Goal: Task Accomplishment & Management: Use online tool/utility

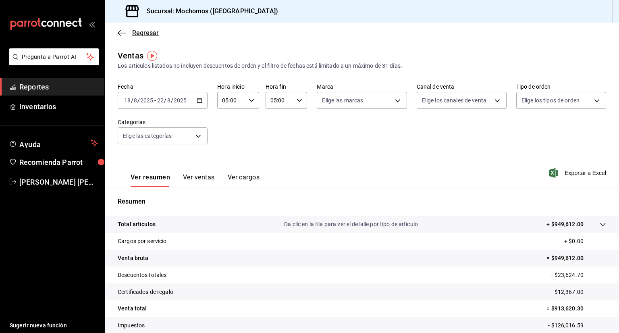
click at [118, 33] on icon "button" at bounding box center [122, 32] width 8 height 7
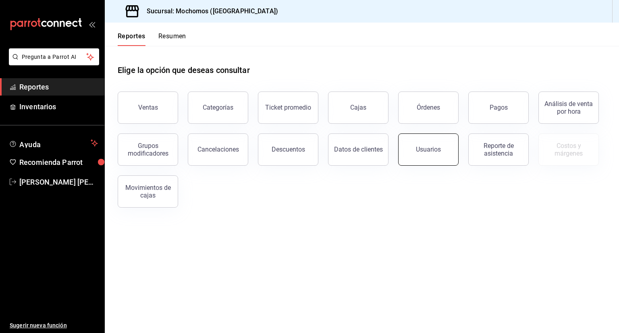
click at [439, 150] on div "Usuarios" at bounding box center [428, 150] width 25 height 8
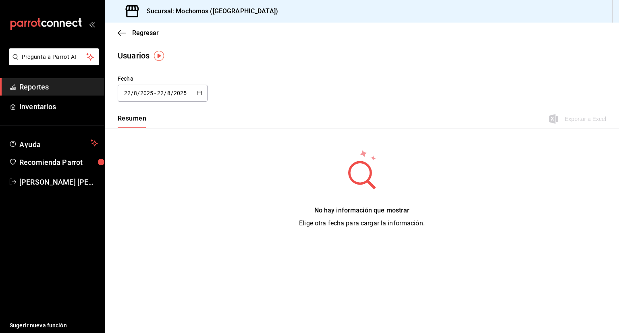
click at [200, 93] on icon "button" at bounding box center [200, 93] width 6 height 6
click at [153, 214] on li "Rango de fechas" at bounding box center [156, 209] width 76 height 18
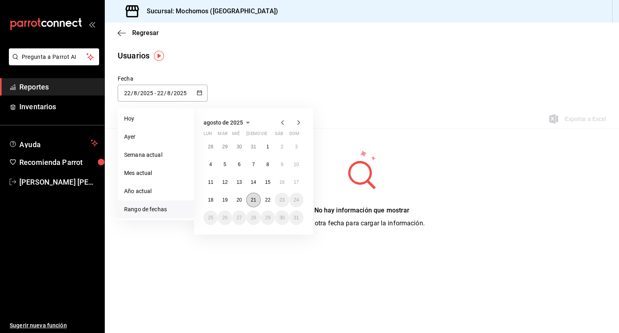
click at [256, 201] on button "21" at bounding box center [253, 200] width 14 height 15
click at [266, 200] on abbr "22" at bounding box center [267, 200] width 5 height 6
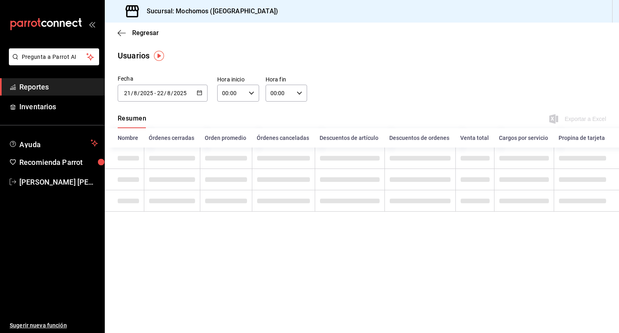
type input "[DATE]"
type input "21"
click at [252, 91] on icon "button" at bounding box center [252, 93] width 6 height 6
click at [229, 152] on span "05" at bounding box center [228, 149] width 8 height 6
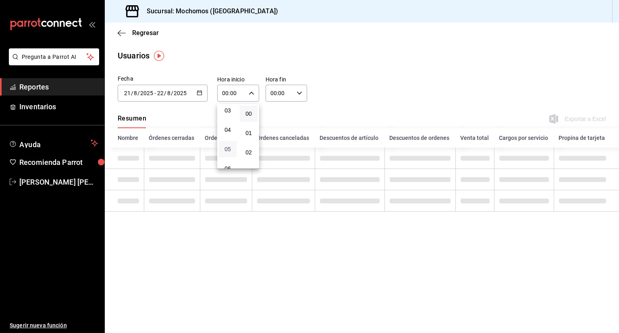
type input "05:00"
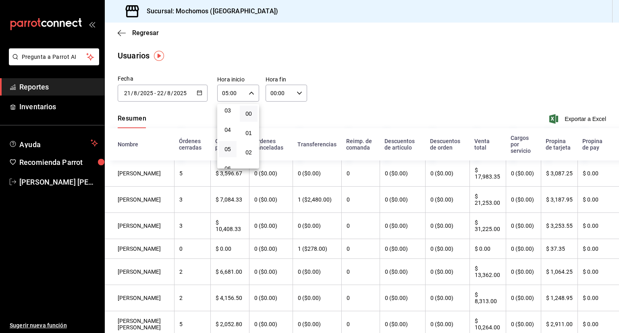
click at [294, 92] on div at bounding box center [309, 166] width 619 height 333
click at [297, 92] on icon "button" at bounding box center [300, 93] width 6 height 6
click at [274, 144] on span "05" at bounding box center [274, 142] width 8 height 6
type input "05:00"
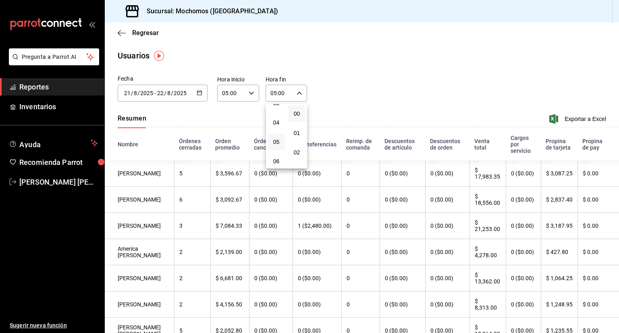
click at [380, 94] on div at bounding box center [309, 166] width 619 height 333
click at [575, 120] on span "Exportar a Excel" at bounding box center [578, 119] width 55 height 10
click at [200, 90] on icon "button" at bounding box center [200, 93] width 6 height 6
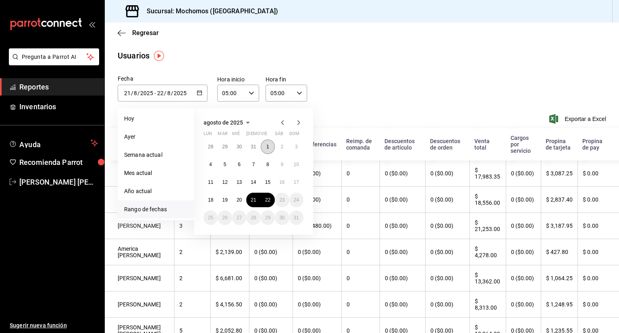
click at [268, 147] on abbr "1" at bounding box center [267, 147] width 3 height 6
click at [272, 202] on button "22" at bounding box center [268, 200] width 14 height 15
type input "[DATE]"
type input "1"
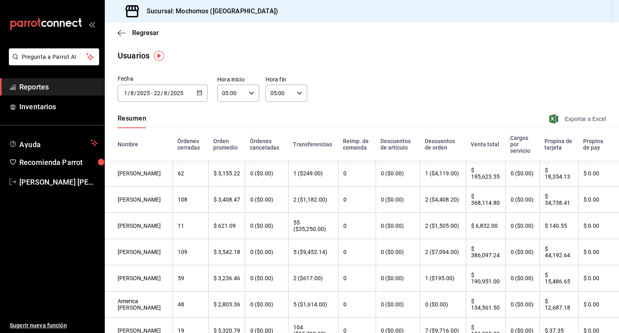
click at [565, 119] on span "Exportar a Excel" at bounding box center [578, 119] width 55 height 10
